Goal: Task Accomplishment & Management: Manage account settings

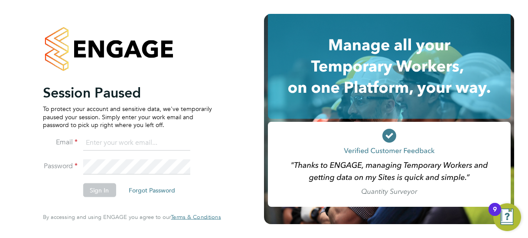
type input "kyle.dean@nhs.net"
click at [101, 193] on button "Sign In" at bounding box center [99, 190] width 33 height 14
click at [101, 193] on div "Sorry, we are having problems connecting to our services." at bounding box center [132, 119] width 264 height 238
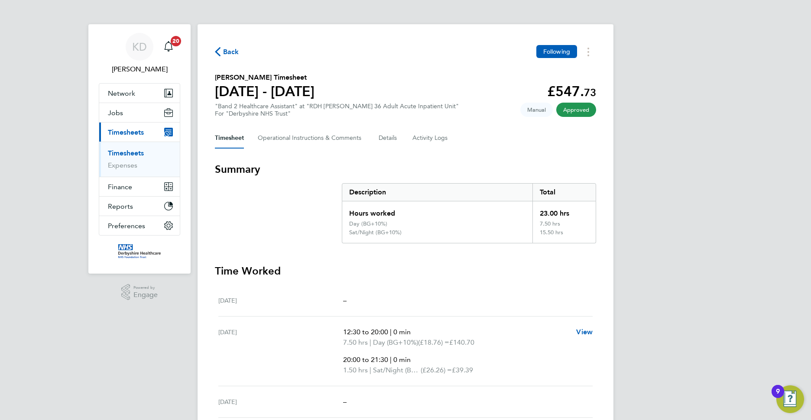
click at [126, 131] on span "Timesheets" at bounding box center [126, 132] width 36 height 8
click at [143, 156] on link "Timesheets" at bounding box center [126, 153] width 36 height 8
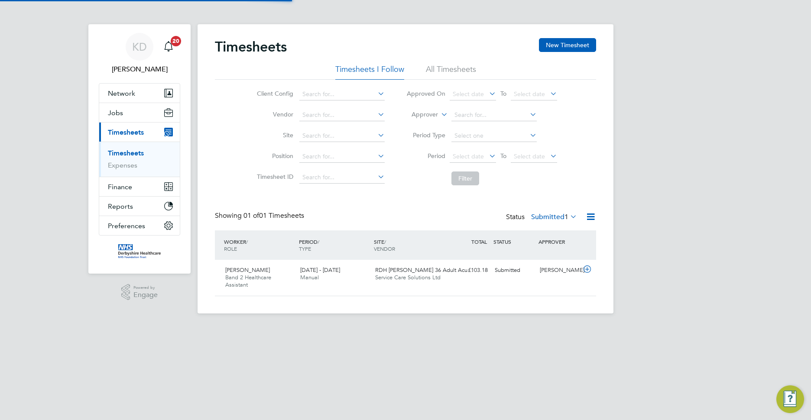
scroll to position [22, 75]
click at [388, 237] on span "Service Care Solutions Ltd" at bounding box center [407, 277] width 65 height 7
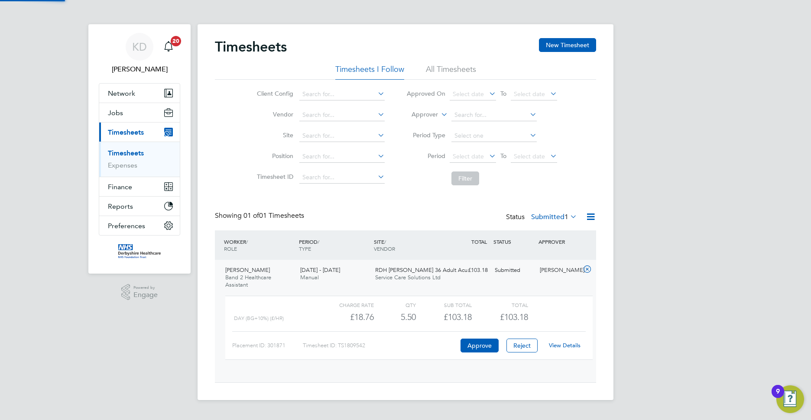
scroll to position [15, 84]
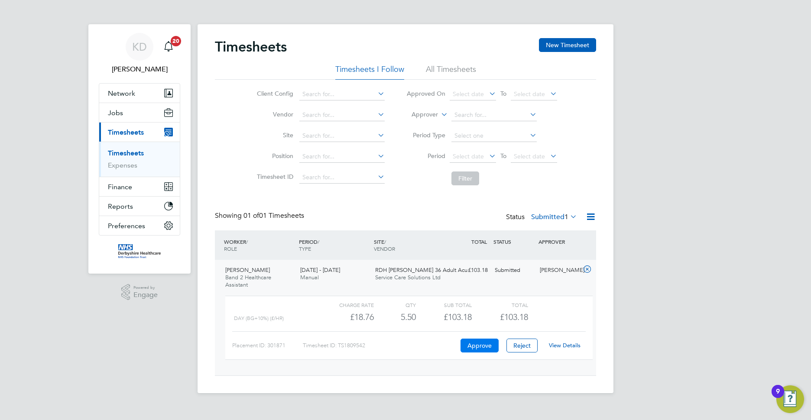
click at [473, 237] on button "Approve" at bounding box center [479, 346] width 38 height 14
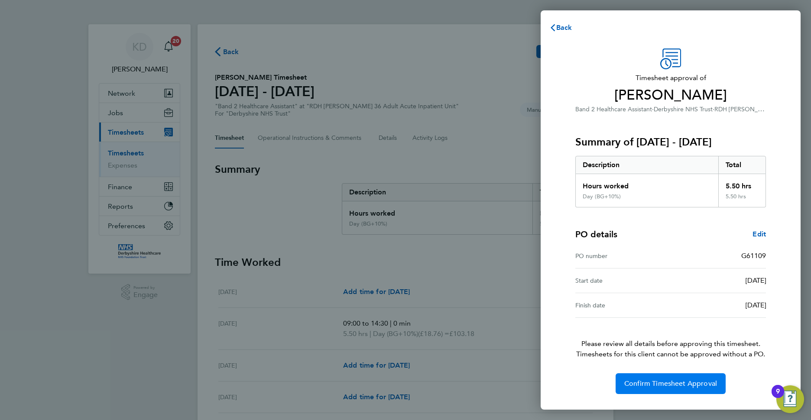
click at [679, 386] on span "Confirm Timesheet Approval" at bounding box center [670, 383] width 93 height 9
